Goal: Information Seeking & Learning: Learn about a topic

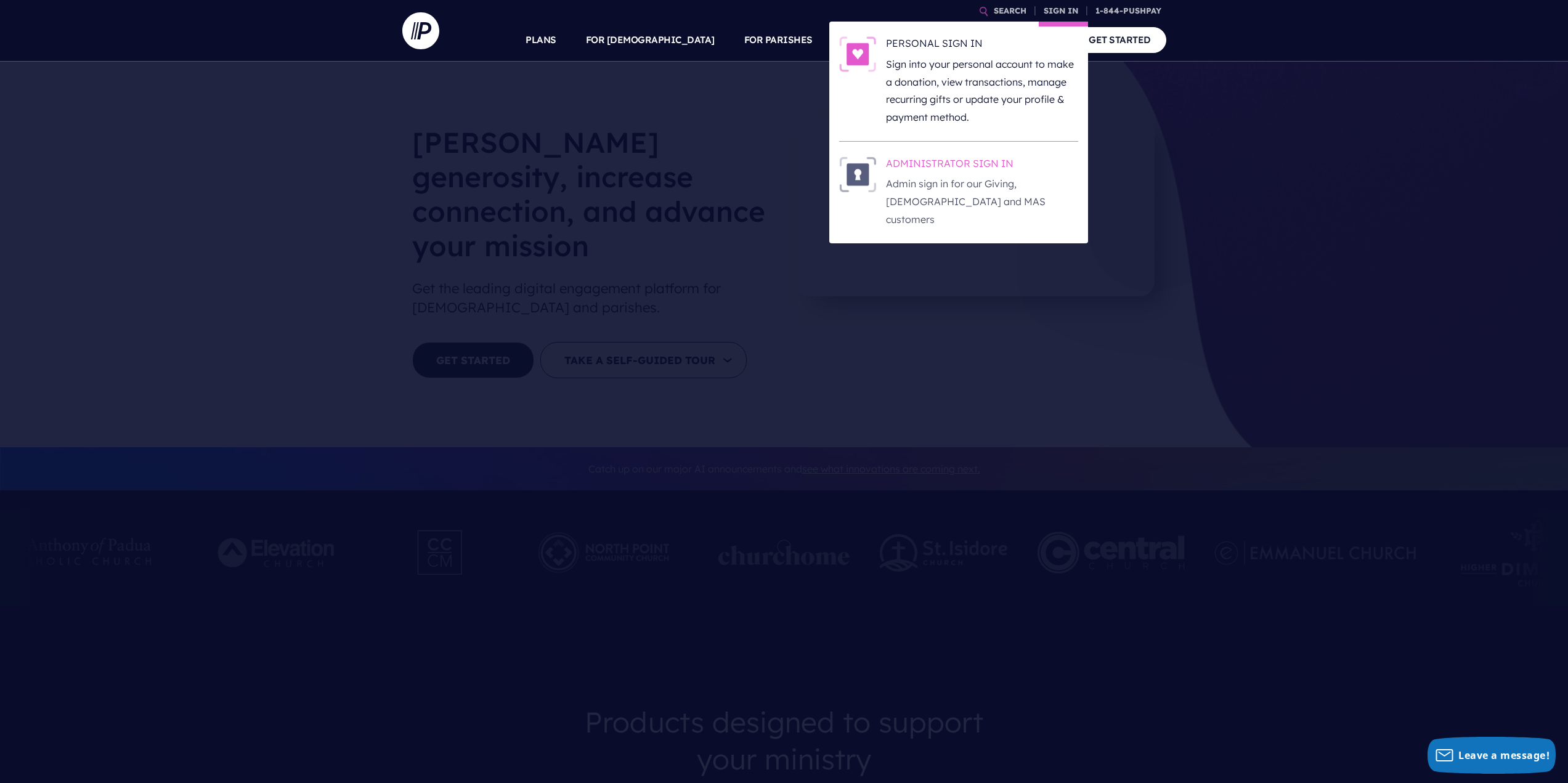
click at [951, 169] on h6 "ADMINISTRATOR SIGN IN" at bounding box center [982, 166] width 192 height 18
click at [950, 165] on h6 "ADMINISTRATOR SIGN IN" at bounding box center [982, 166] width 192 height 18
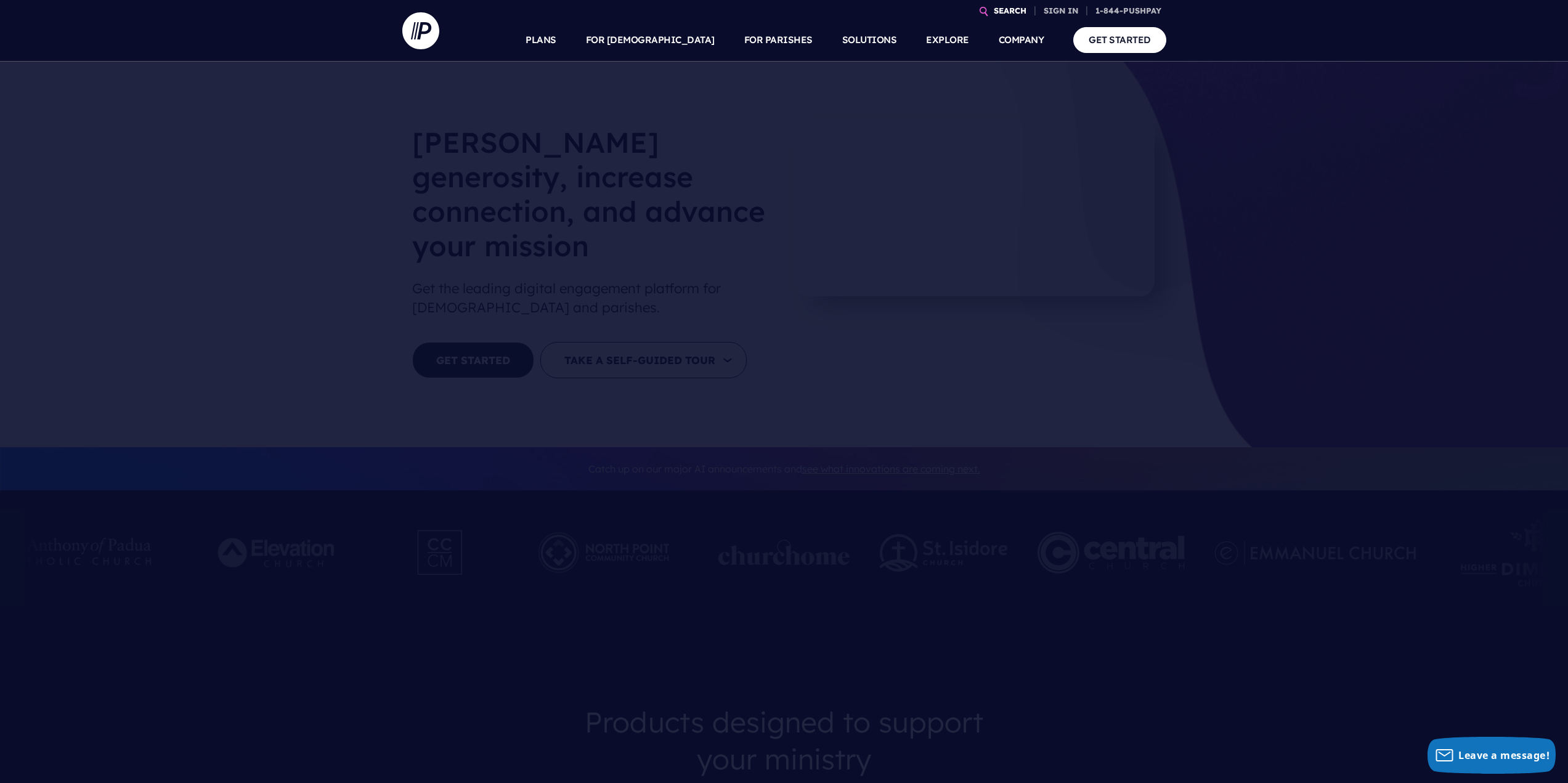
click at [1008, 14] on link "SEARCH" at bounding box center [1010, 11] width 42 height 22
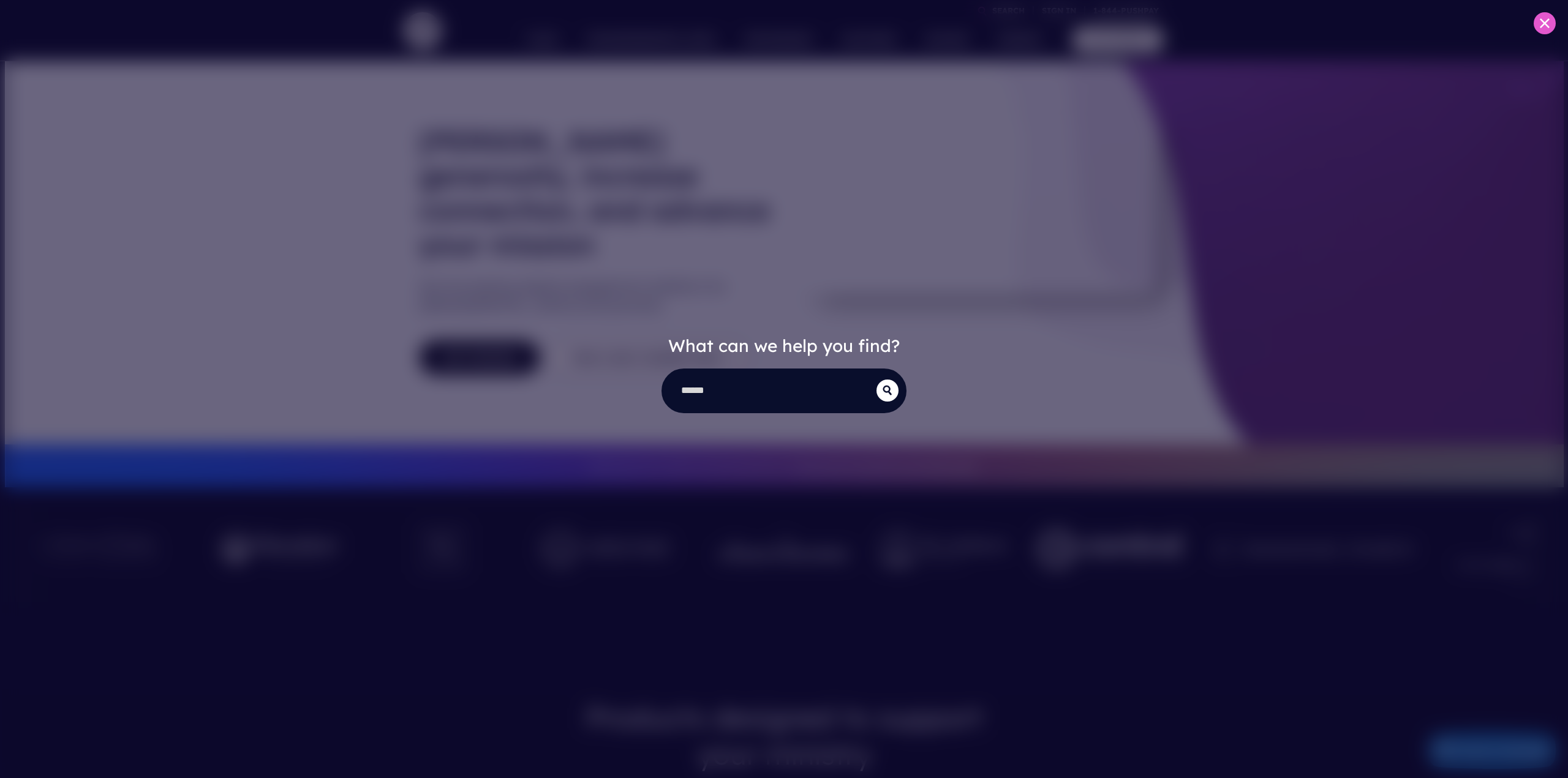
click at [1011, 33] on div "What can we help you find?" at bounding box center [784, 389] width 1568 height 778
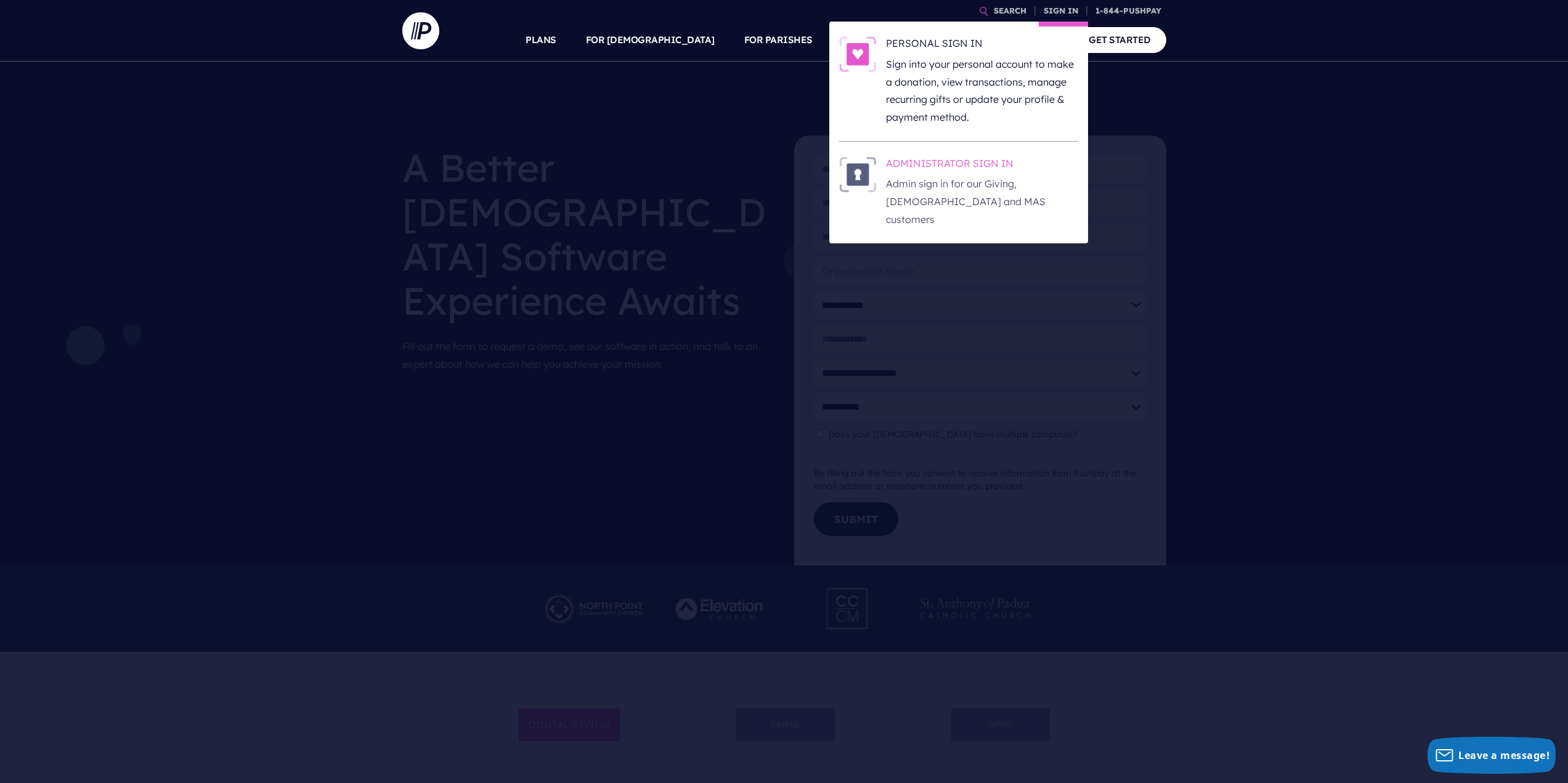
click at [922, 161] on h6 "ADMINISTRATOR SIGN IN" at bounding box center [982, 166] width 192 height 18
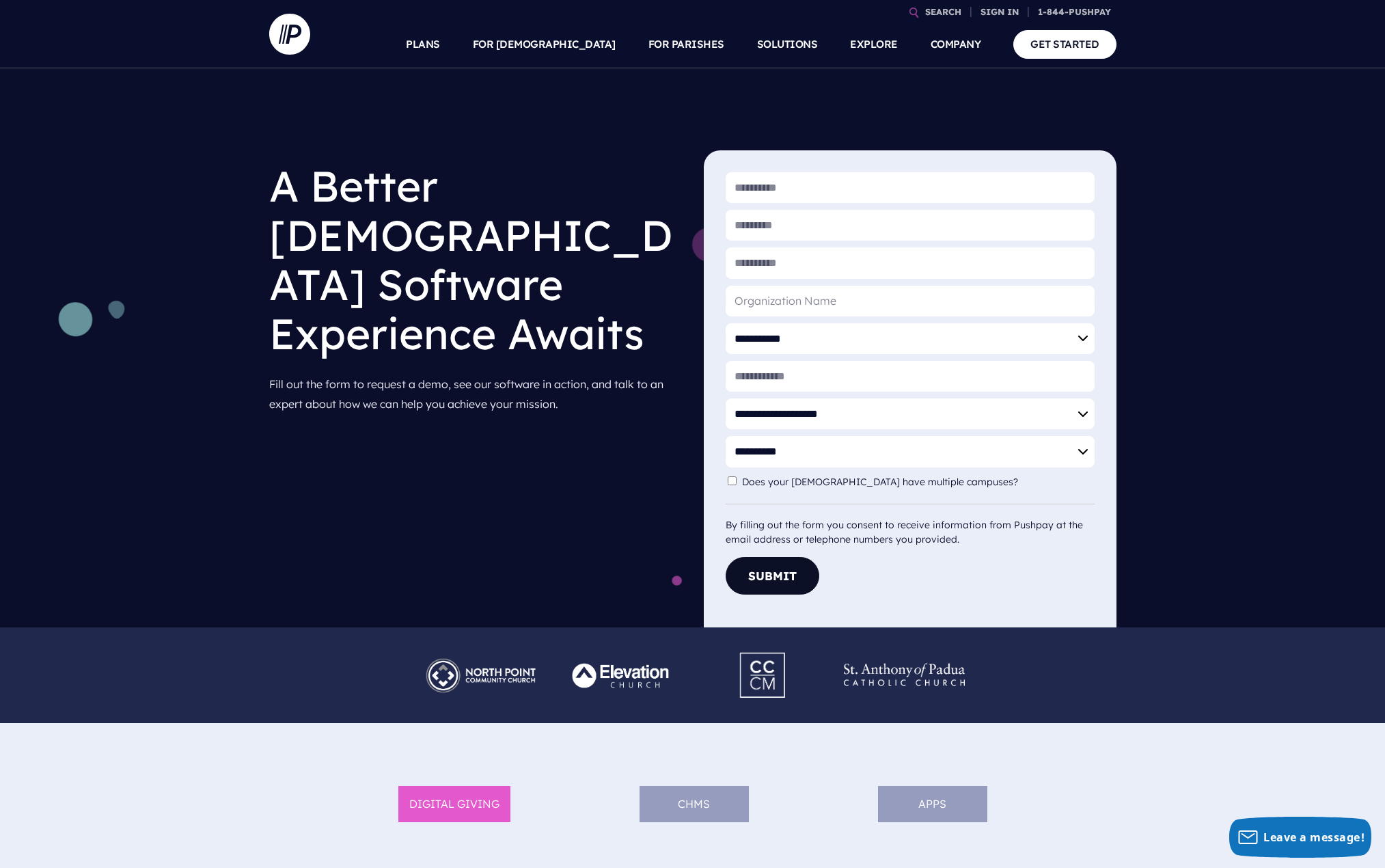
click at [434, 445] on div "**********" at bounding box center [692, 347] width 1385 height 559
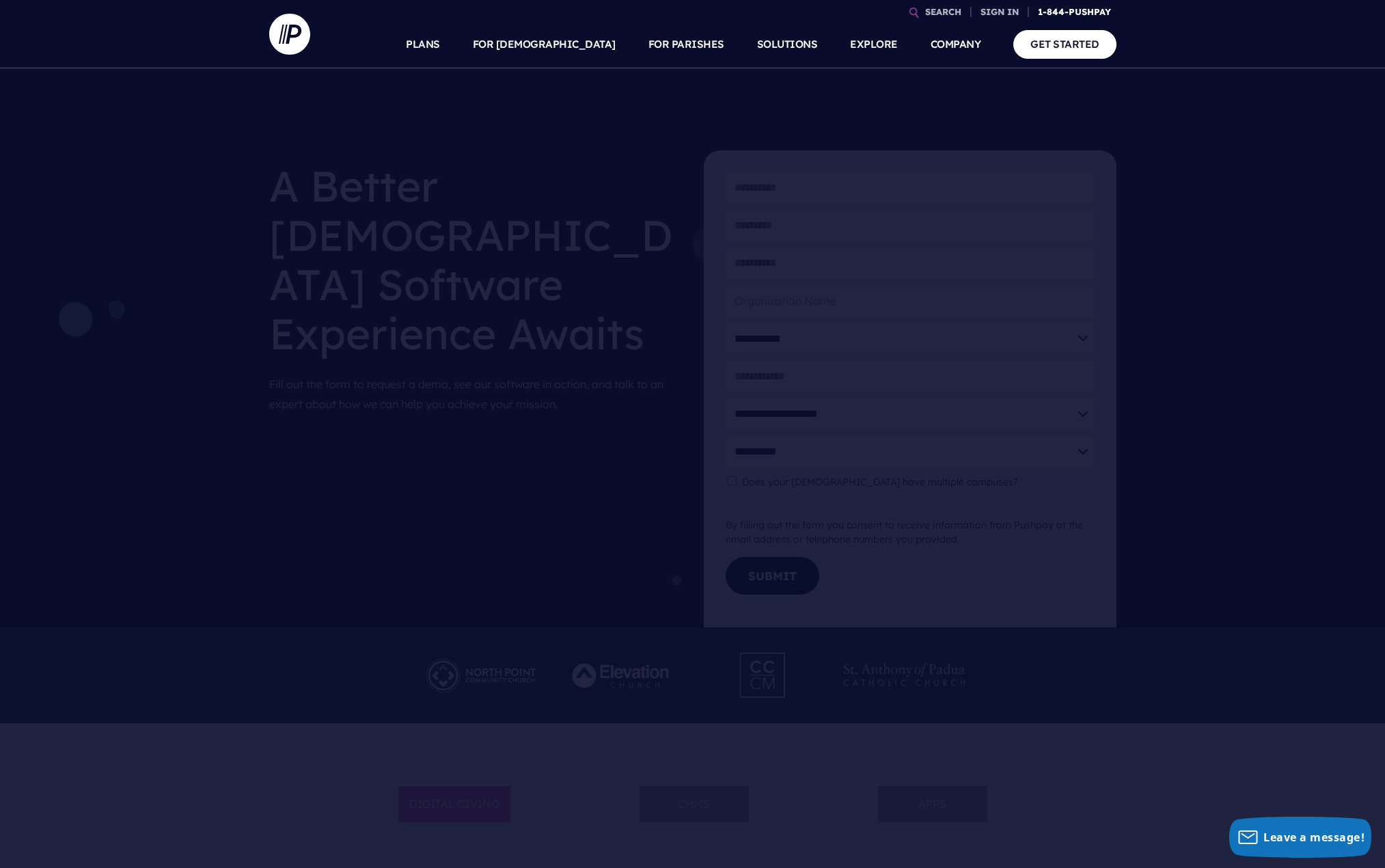
click at [1057, 12] on link "1-844-PUSHPAY" at bounding box center [1074, 12] width 84 height 24
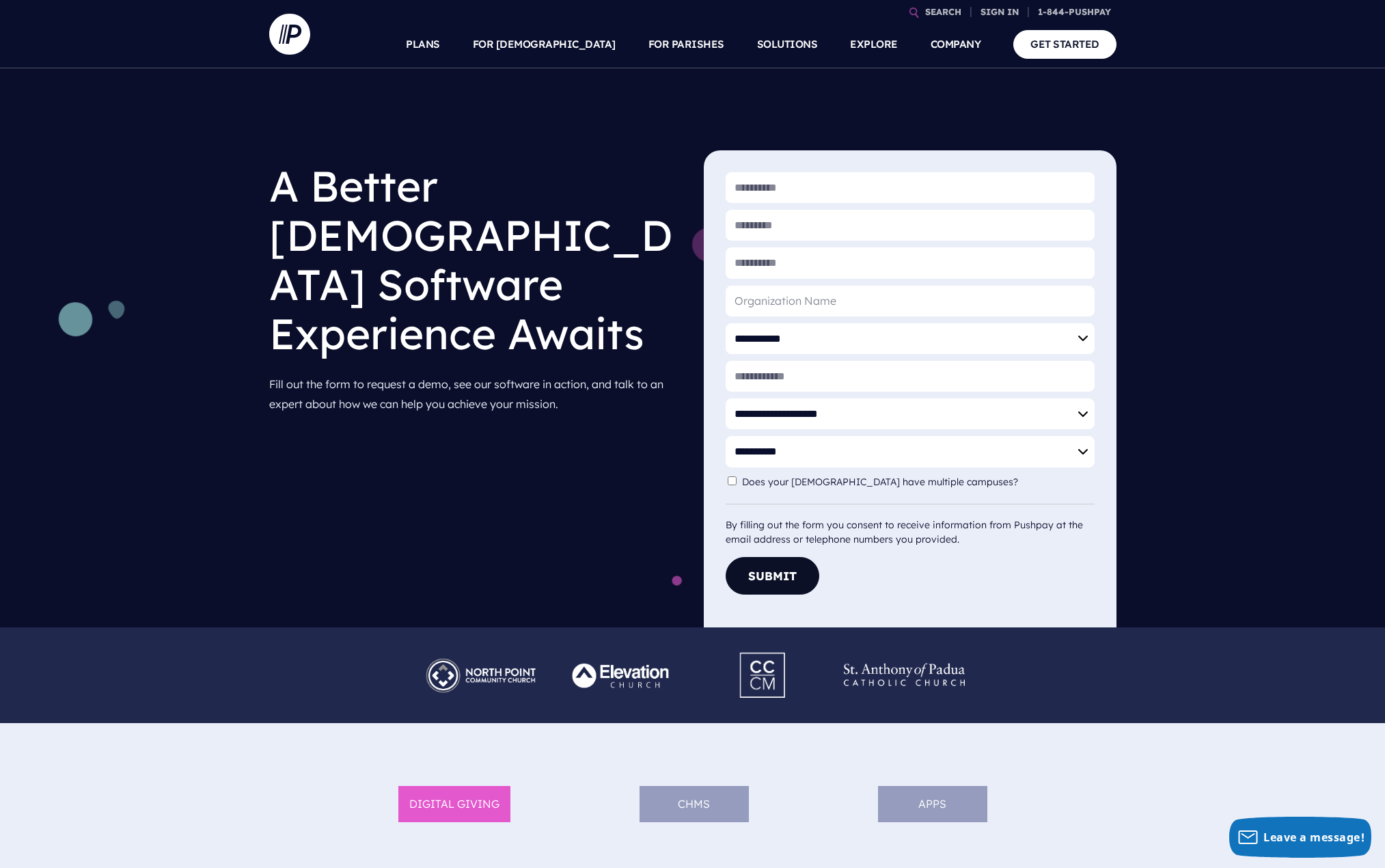
click at [1180, 125] on div "**********" at bounding box center [692, 347] width 1385 height 559
click at [1222, 80] on div "**********" at bounding box center [692, 347] width 1385 height 559
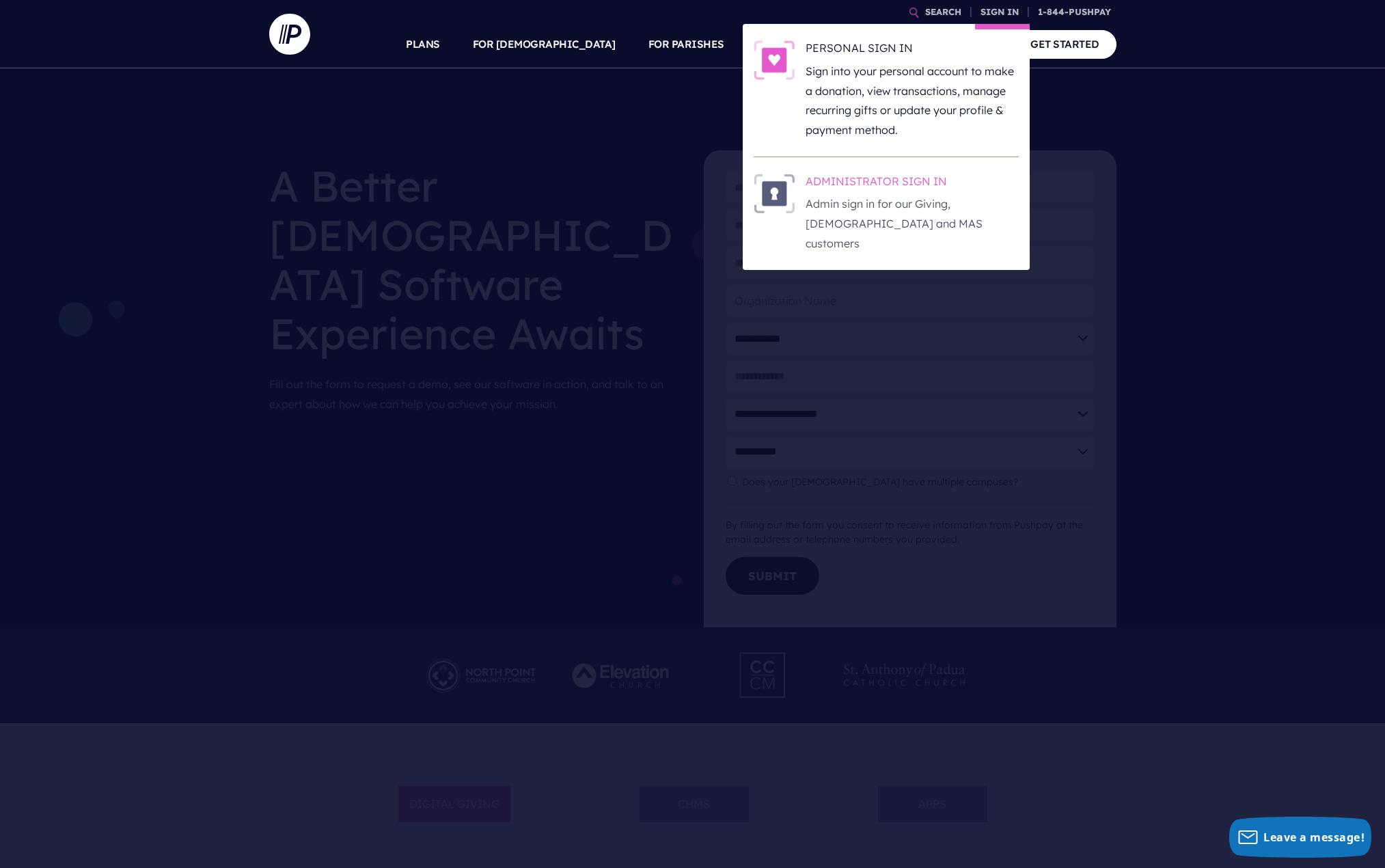
click at [862, 184] on h6 "ADMINISTRATOR SIGN IN" at bounding box center [912, 184] width 213 height 20
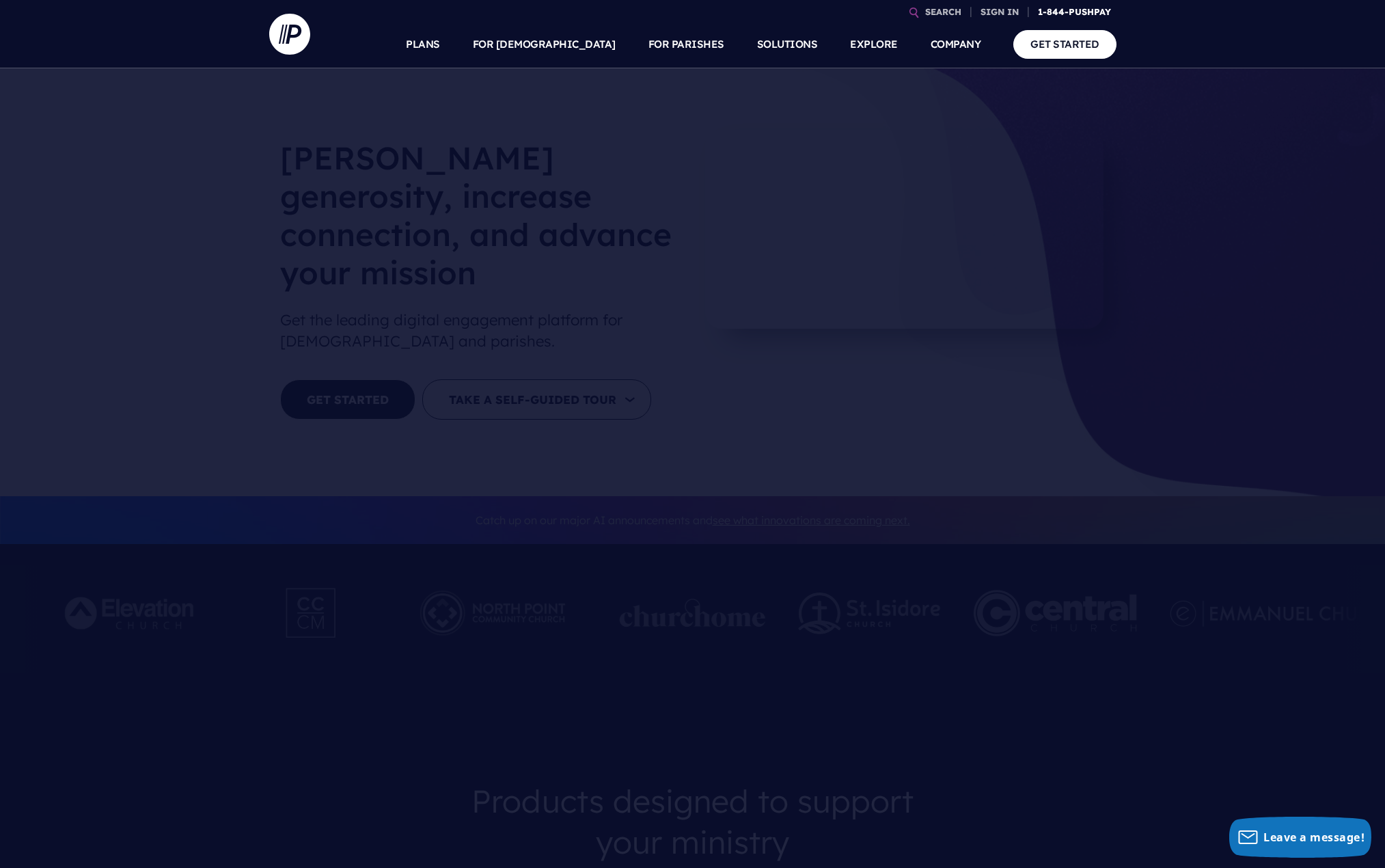
click at [1061, 11] on link "1-844-PUSHPAY" at bounding box center [1074, 12] width 84 height 24
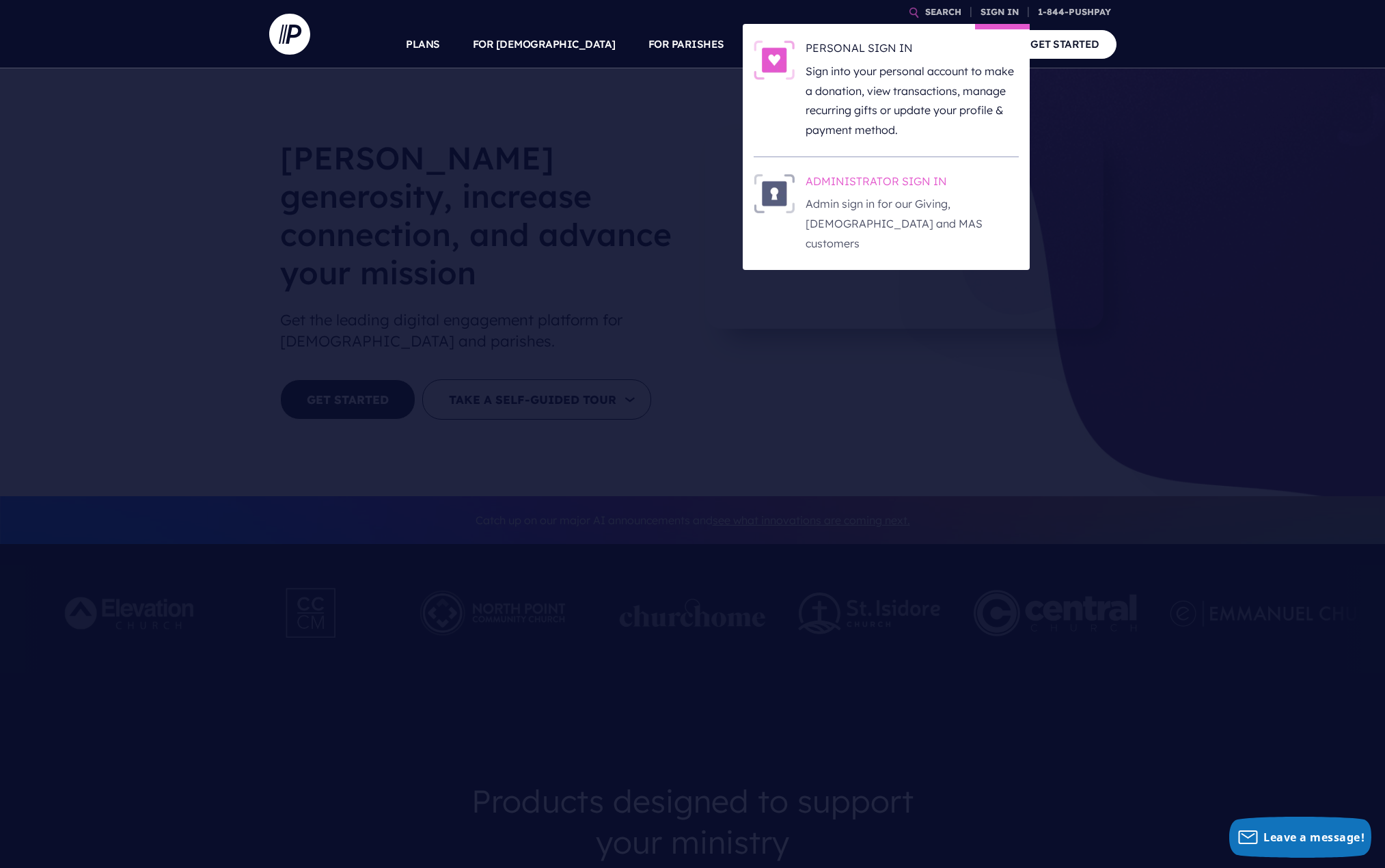
click at [848, 192] on h6 "ADMINISTRATOR SIGN IN" at bounding box center [912, 184] width 213 height 20
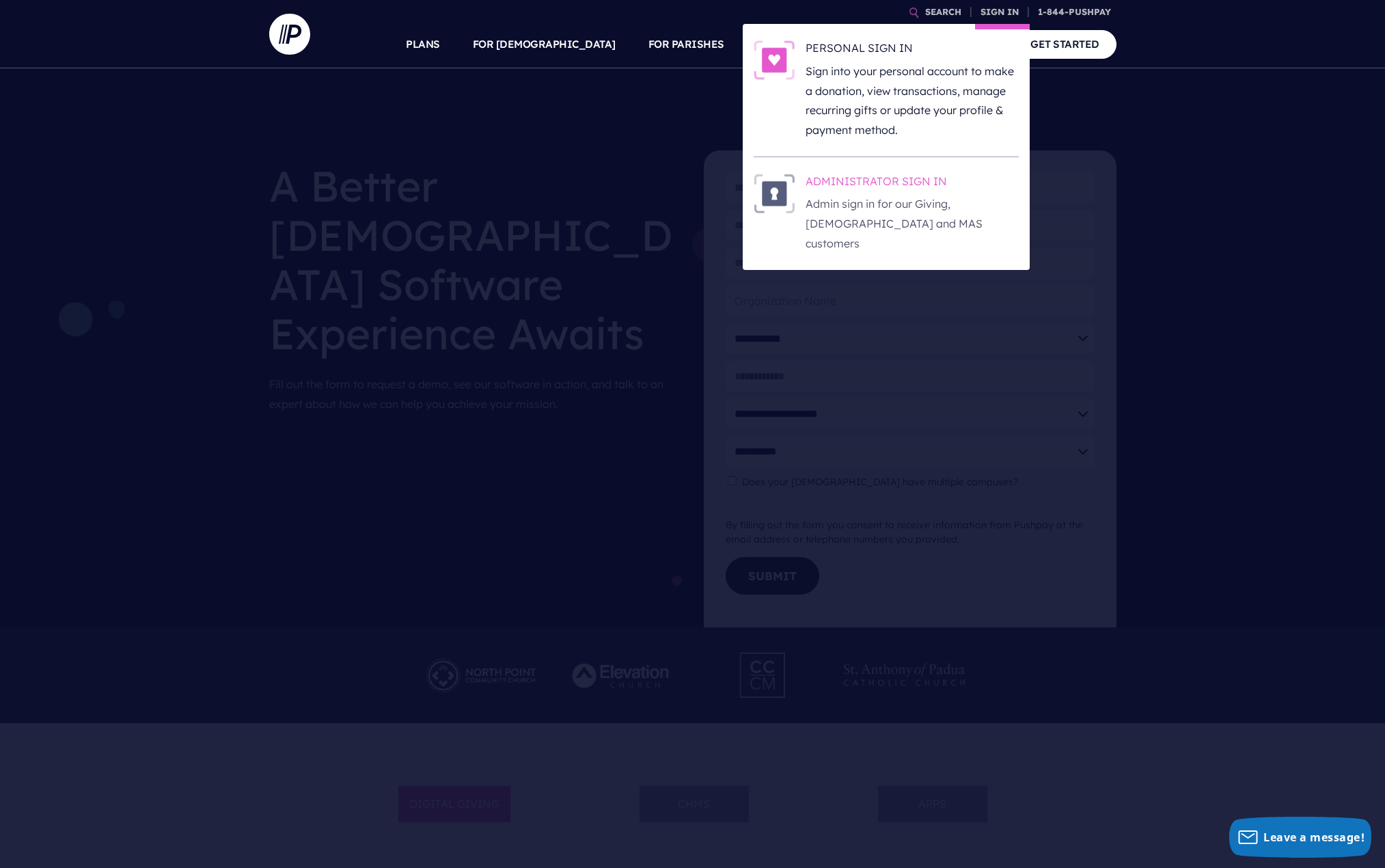
click at [852, 181] on h6 "ADMINISTRATOR SIGN IN" at bounding box center [912, 184] width 213 height 20
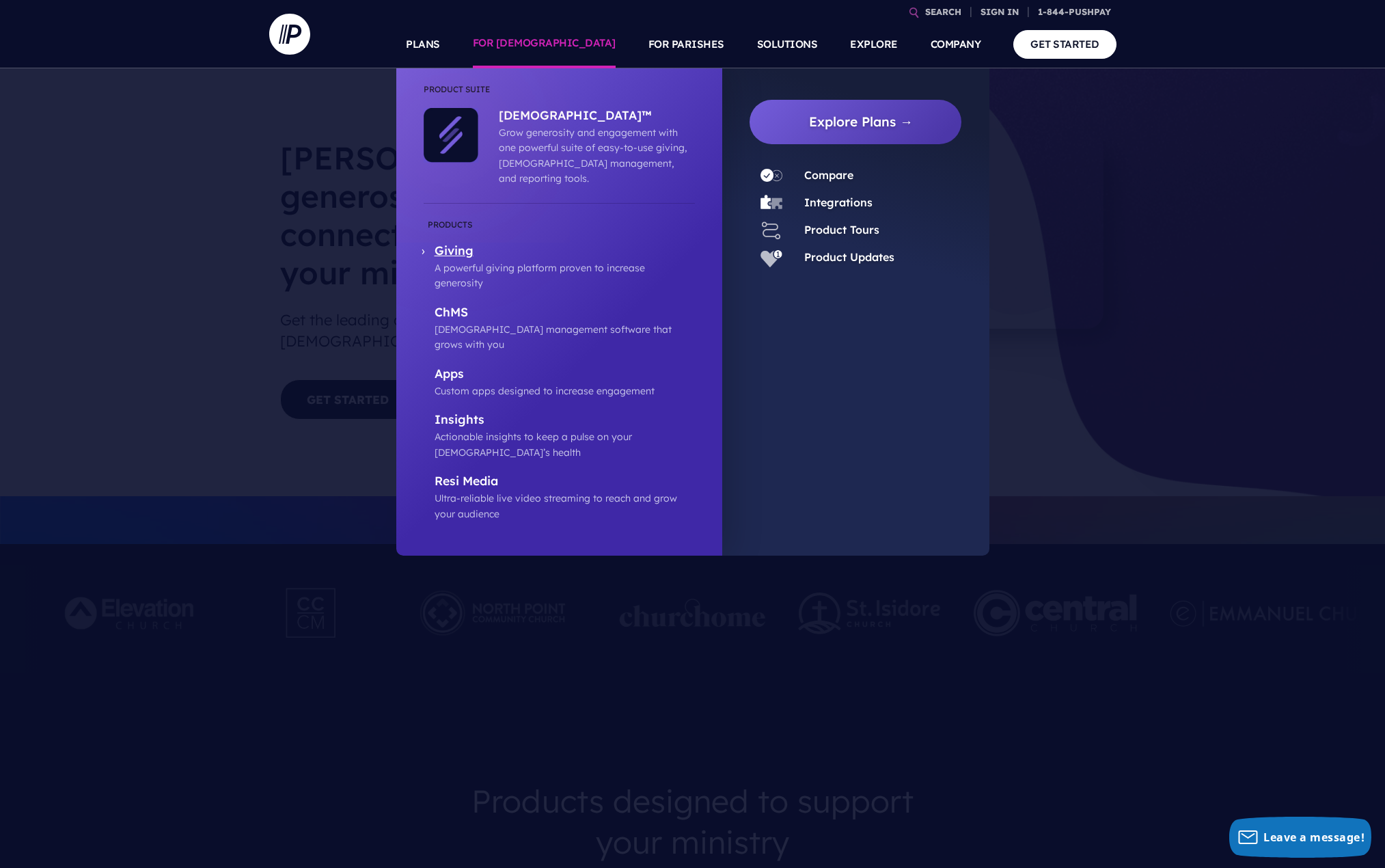
click at [452, 244] on p "Giving" at bounding box center [565, 252] width 260 height 17
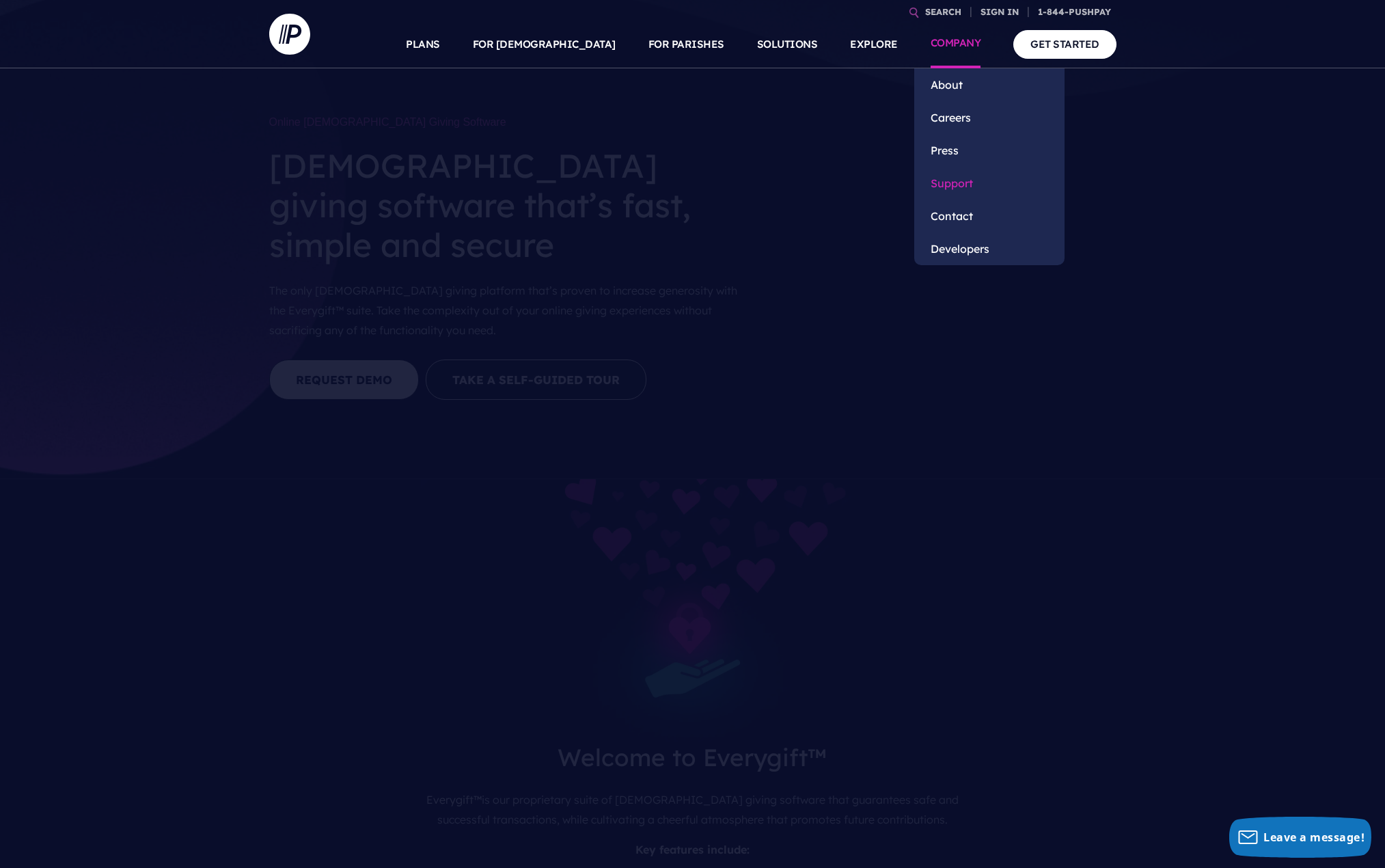
click at [948, 185] on link "Support" at bounding box center [989, 183] width 151 height 33
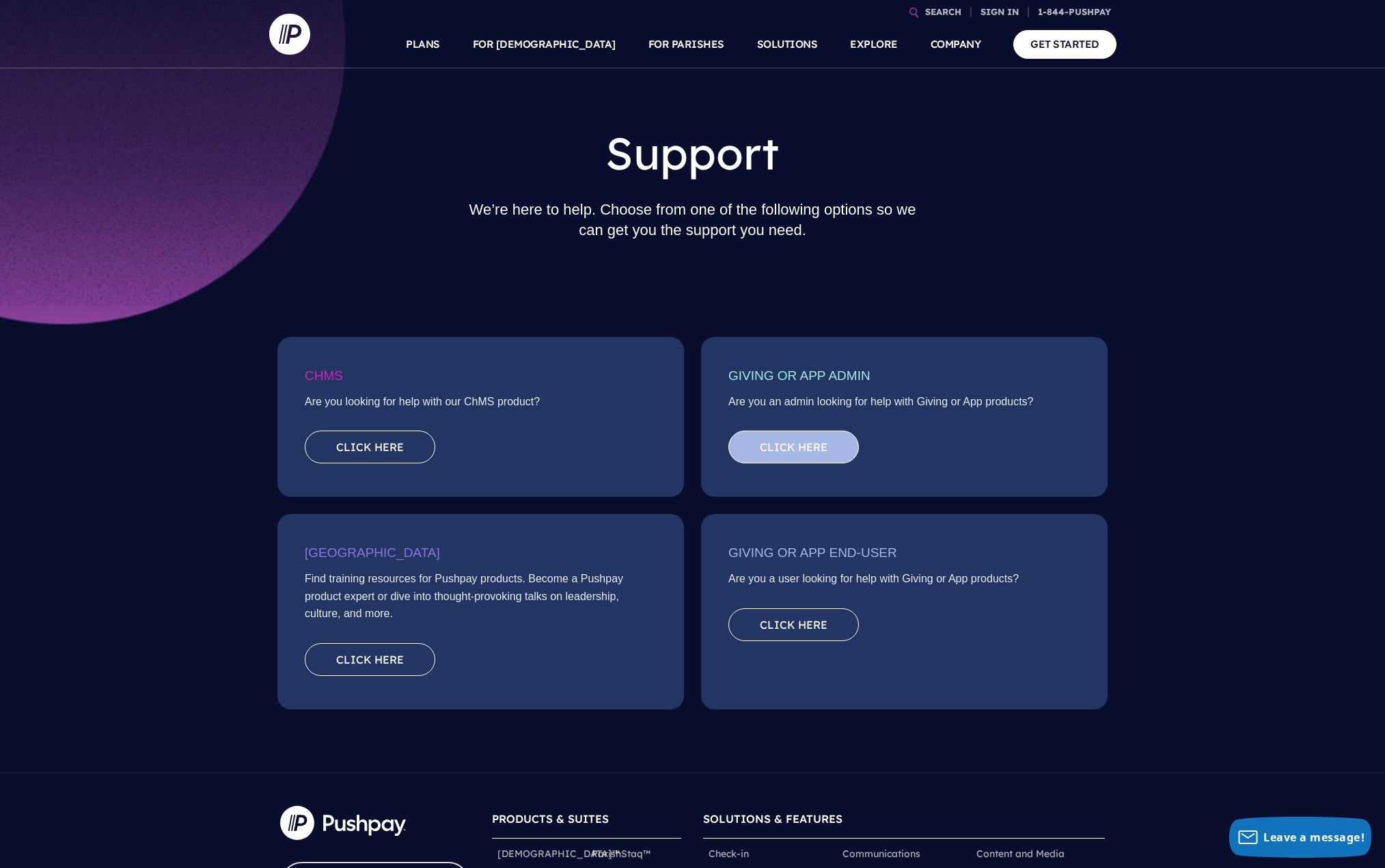
click at [790, 447] on link "Click here" at bounding box center [793, 447] width 130 height 33
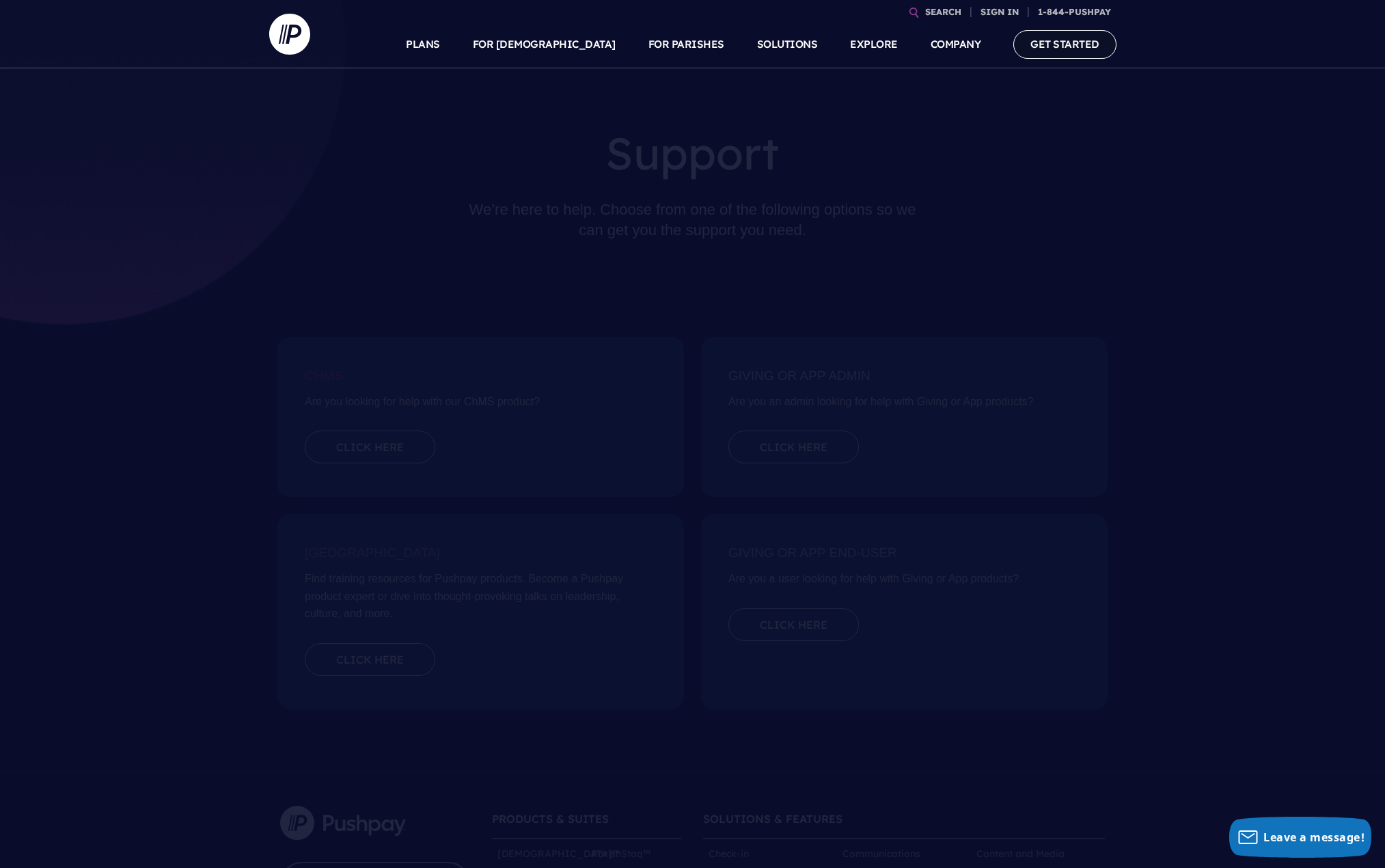
click at [1057, 48] on link "GET STARTED" at bounding box center [1065, 44] width 103 height 28
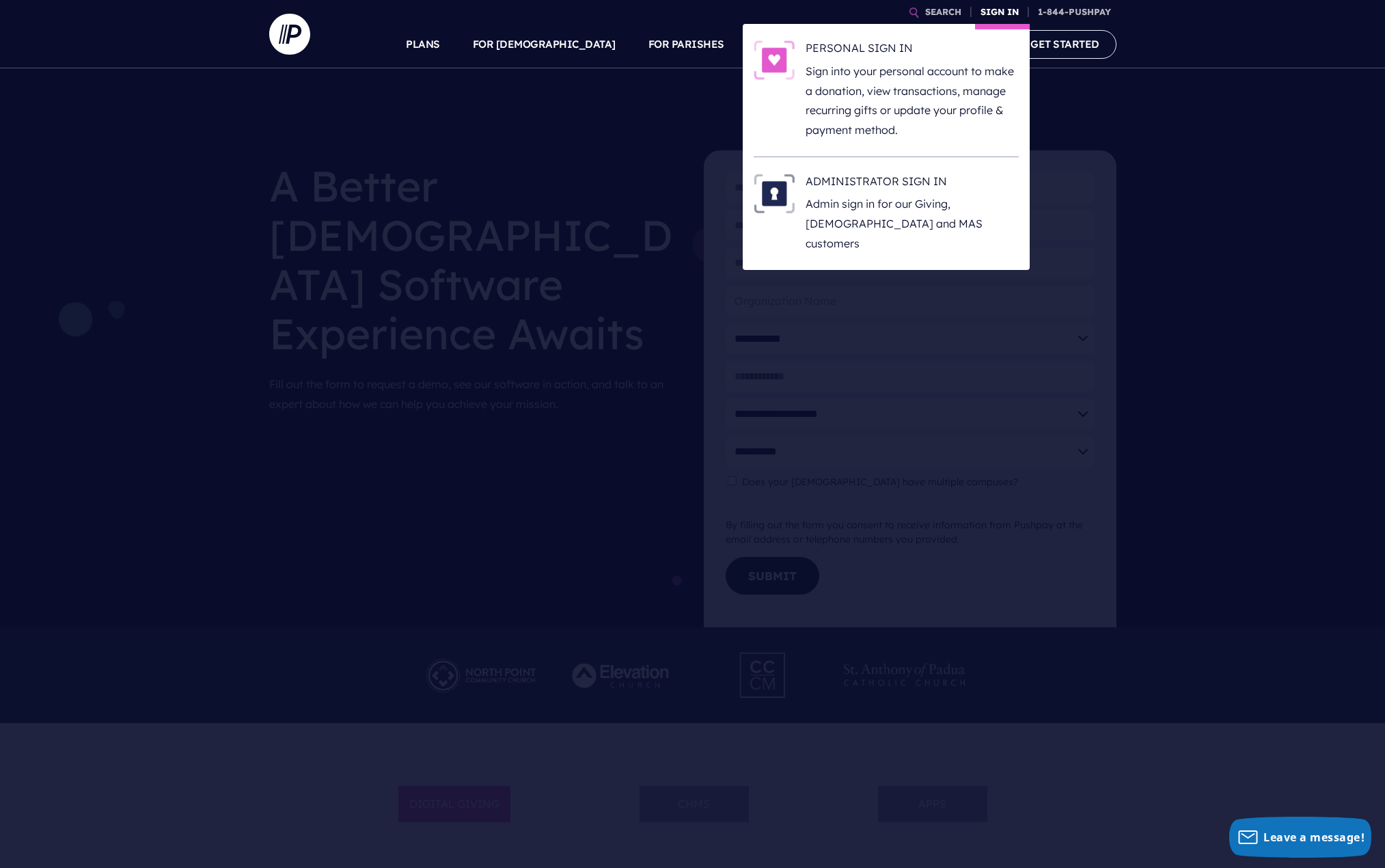
click at [1000, 9] on link "SIGN IN" at bounding box center [999, 12] width 49 height 24
click at [870, 190] on h6 "ADMINISTRATOR SIGN IN" at bounding box center [912, 184] width 213 height 20
